Goal: Check status: Check status

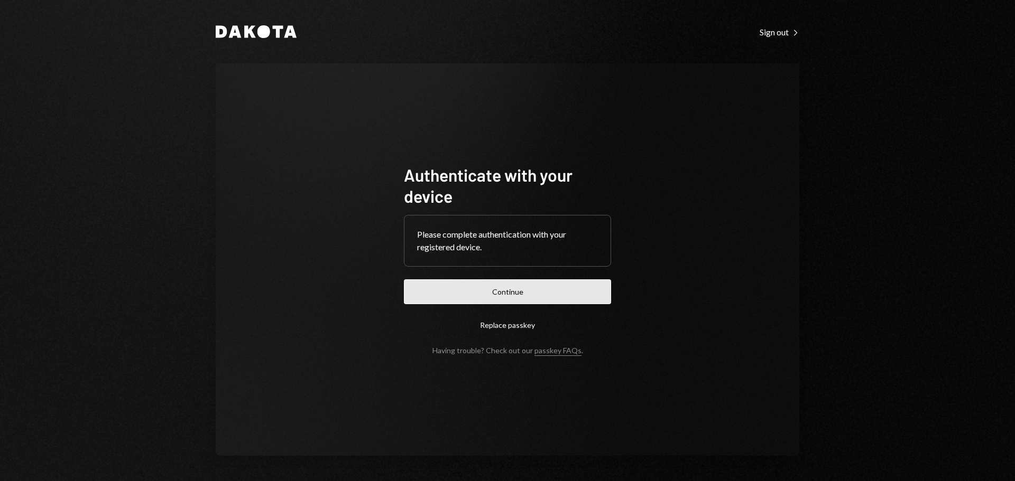
click at [531, 302] on button "Continue" at bounding box center [507, 292] width 207 height 25
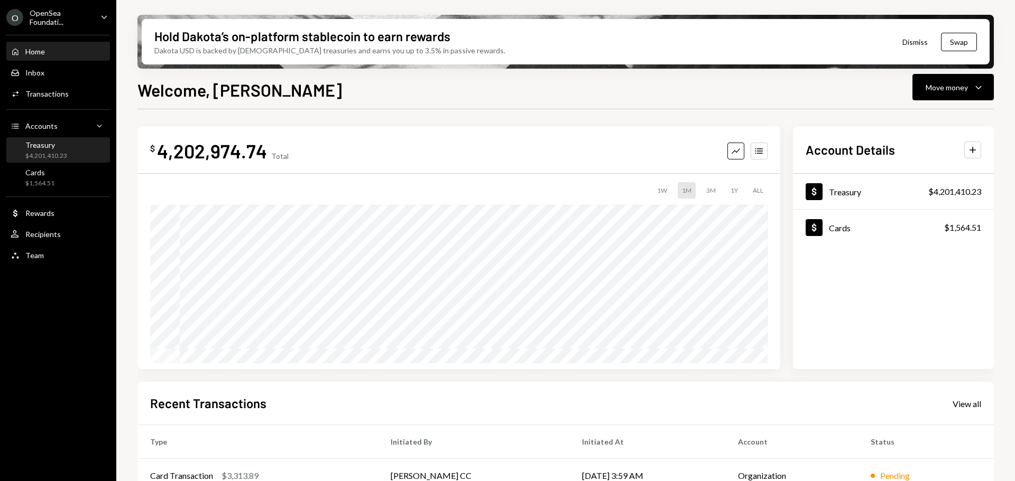
click at [68, 153] on div "Treasury $4,201,410.23" at bounding box center [58, 151] width 95 height 20
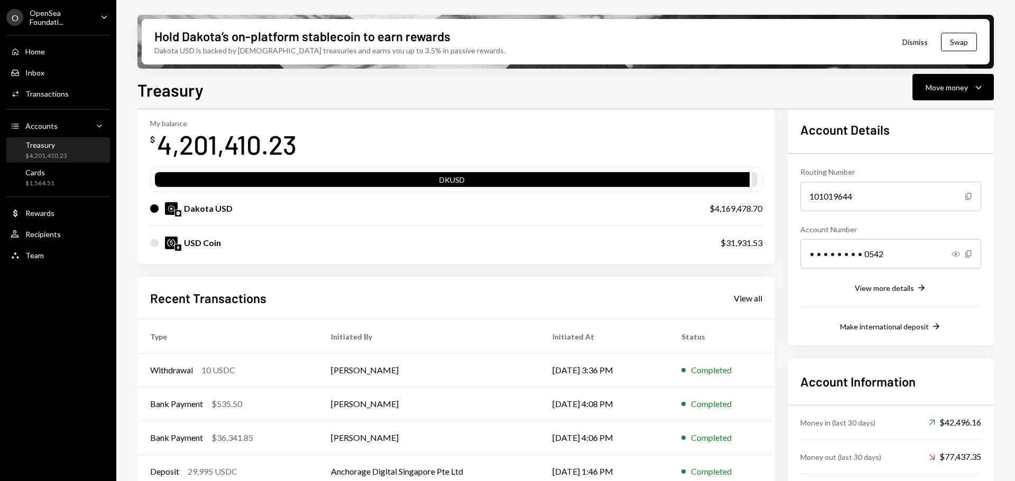
scroll to position [103, 0]
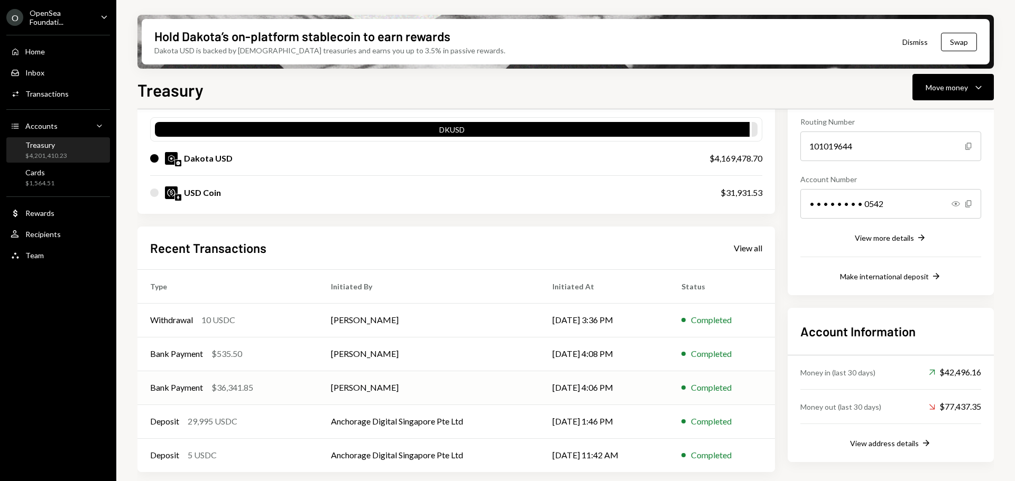
click at [279, 385] on div "Bank Payment $36,341.85" at bounding box center [227, 388] width 155 height 13
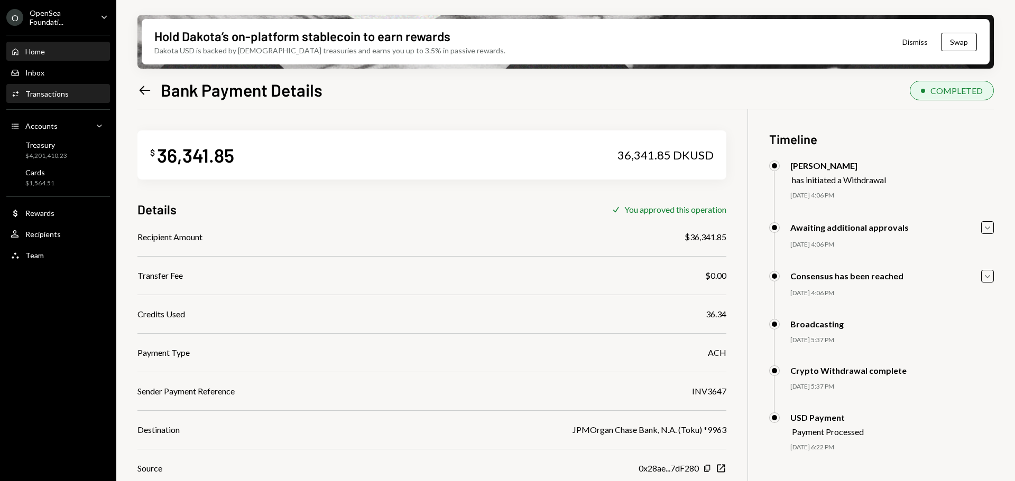
click at [56, 57] on div "Home Home" at bounding box center [58, 52] width 95 height 18
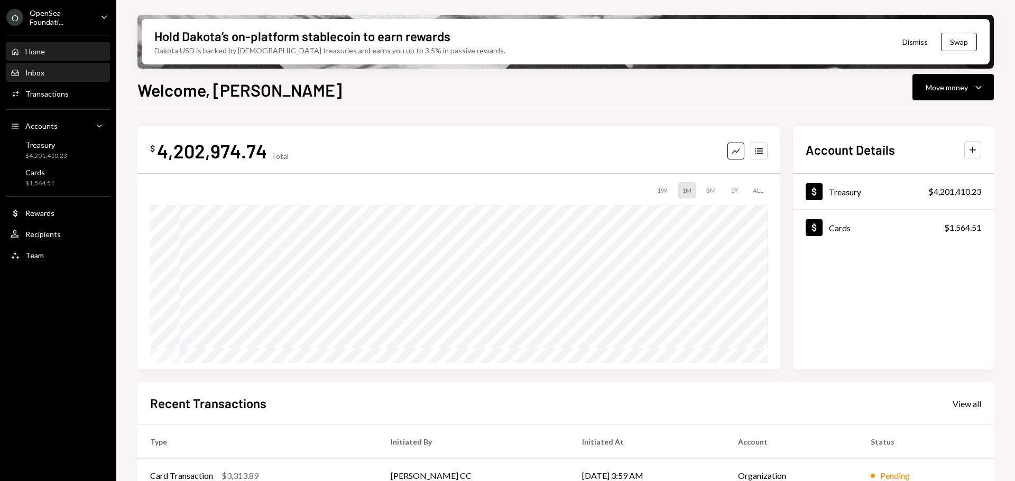
click at [57, 73] on div "Inbox Inbox" at bounding box center [58, 73] width 95 height 10
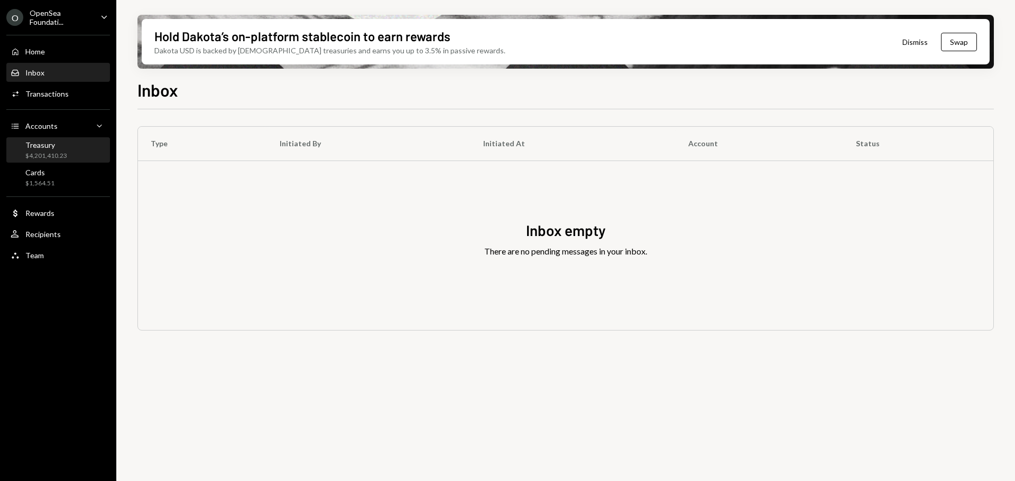
click at [70, 156] on div "Treasury $4,201,410.23" at bounding box center [58, 151] width 95 height 20
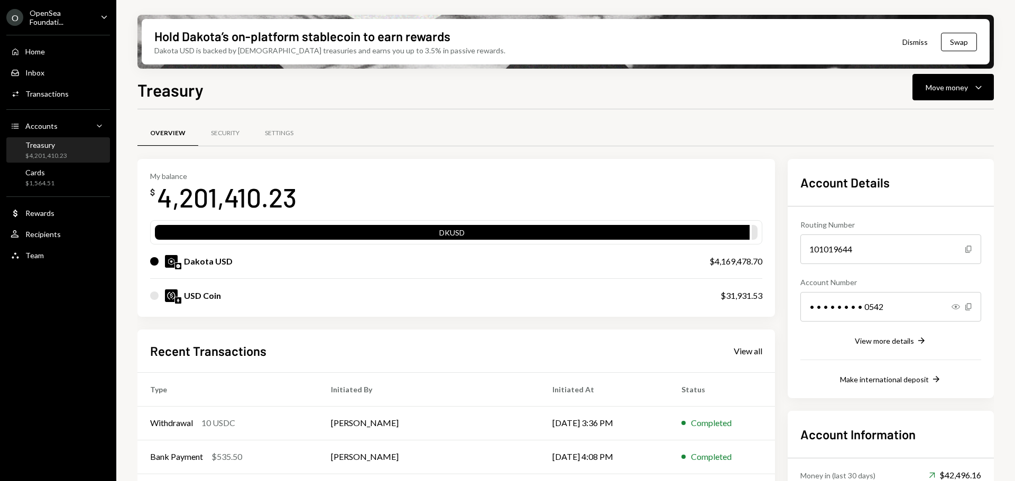
scroll to position [103, 0]
